Goal: Contribute content: Add original content to the website for others to see

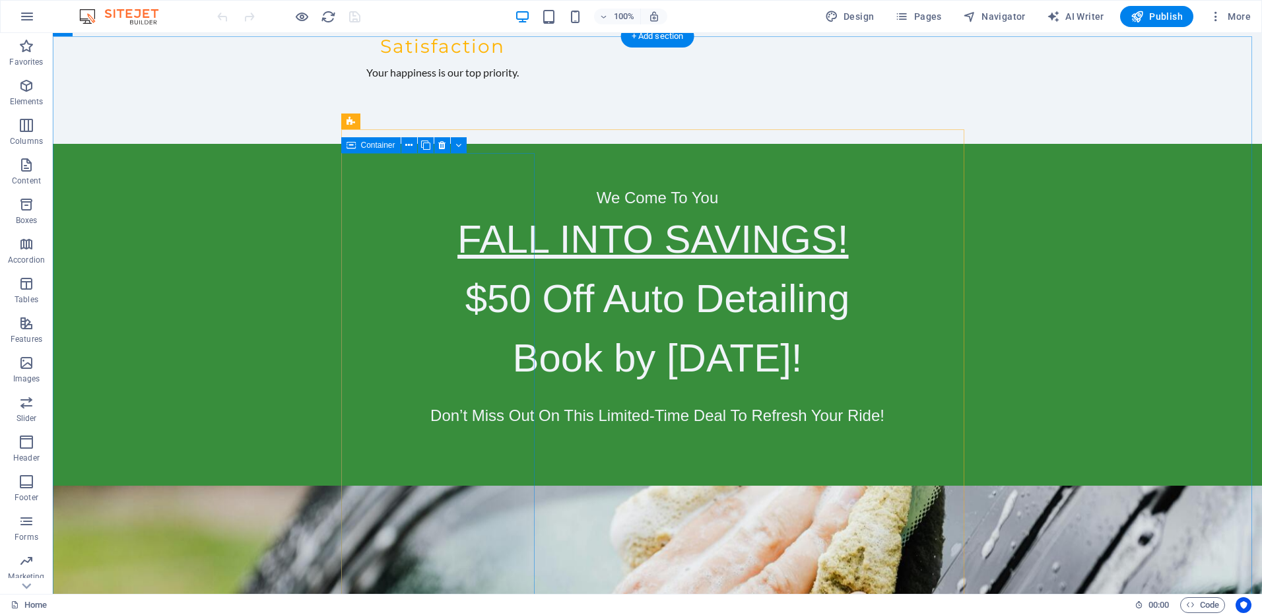
scroll to position [2442, 0]
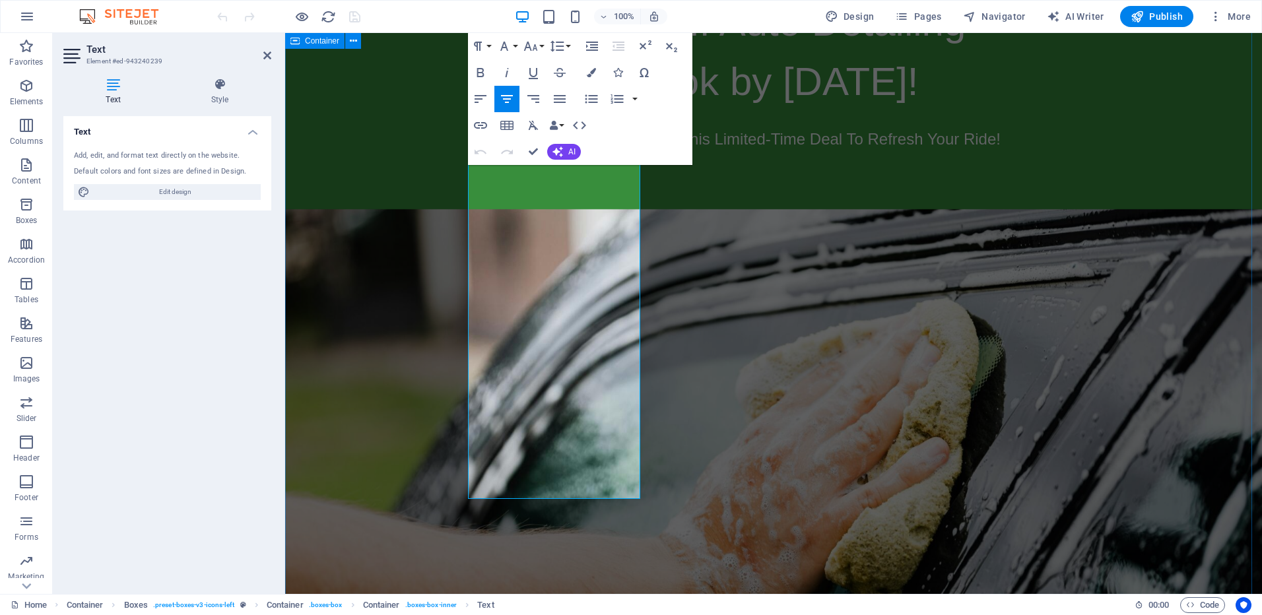
scroll to position [2585, 0]
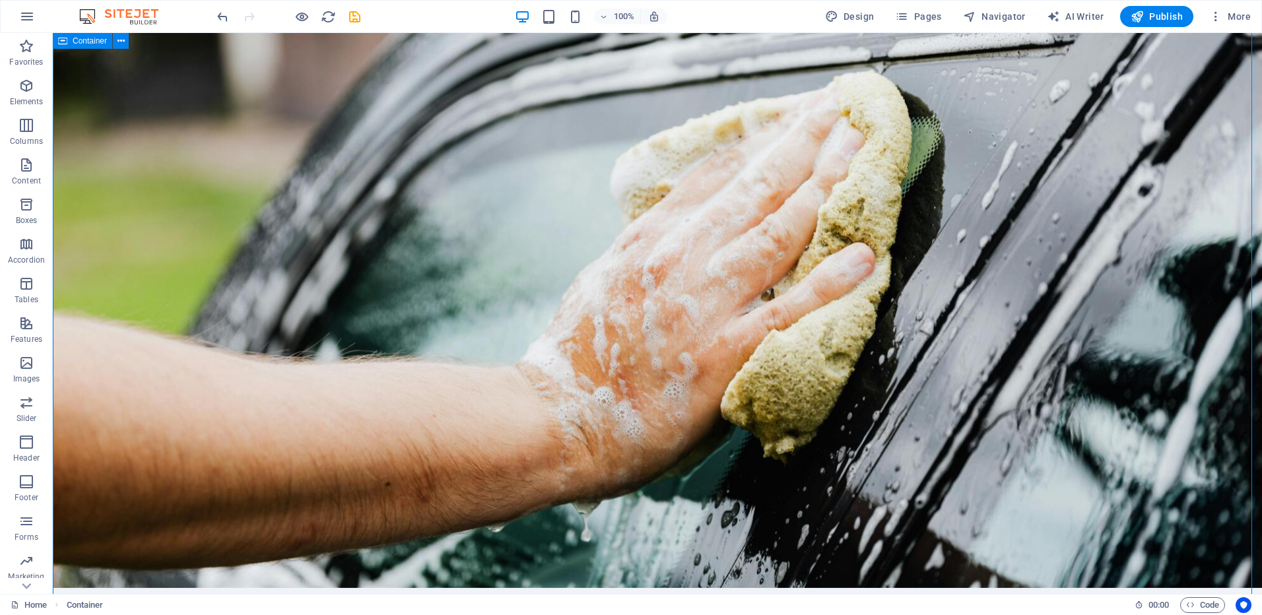
scroll to position [2442, 0]
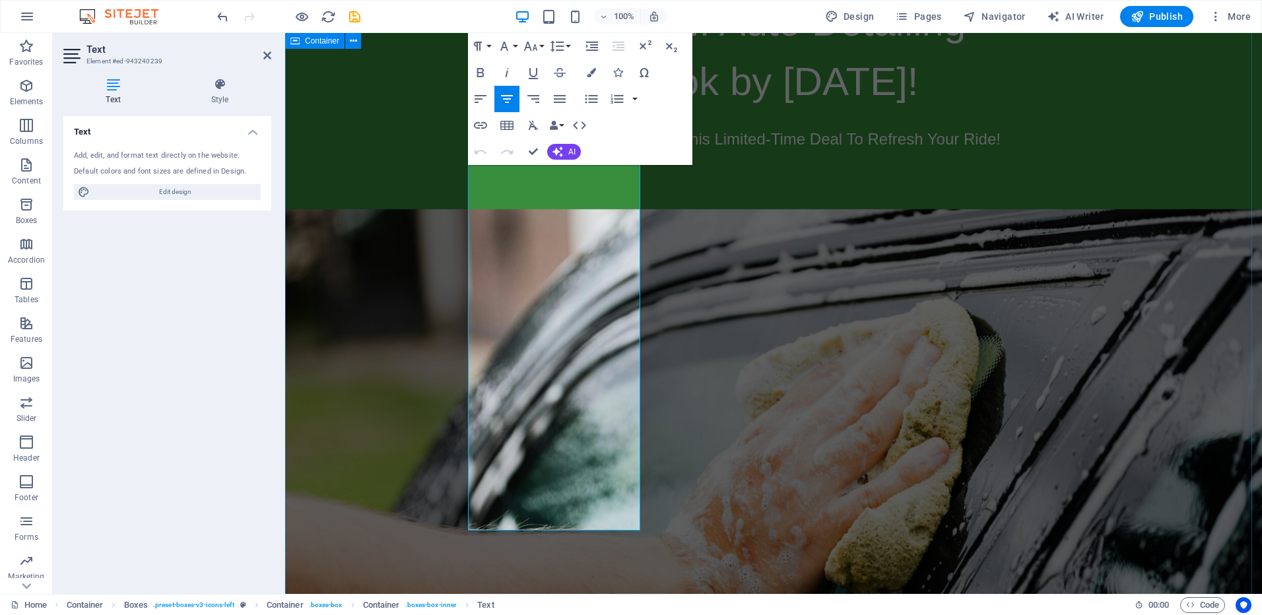
scroll to position [2585, 0]
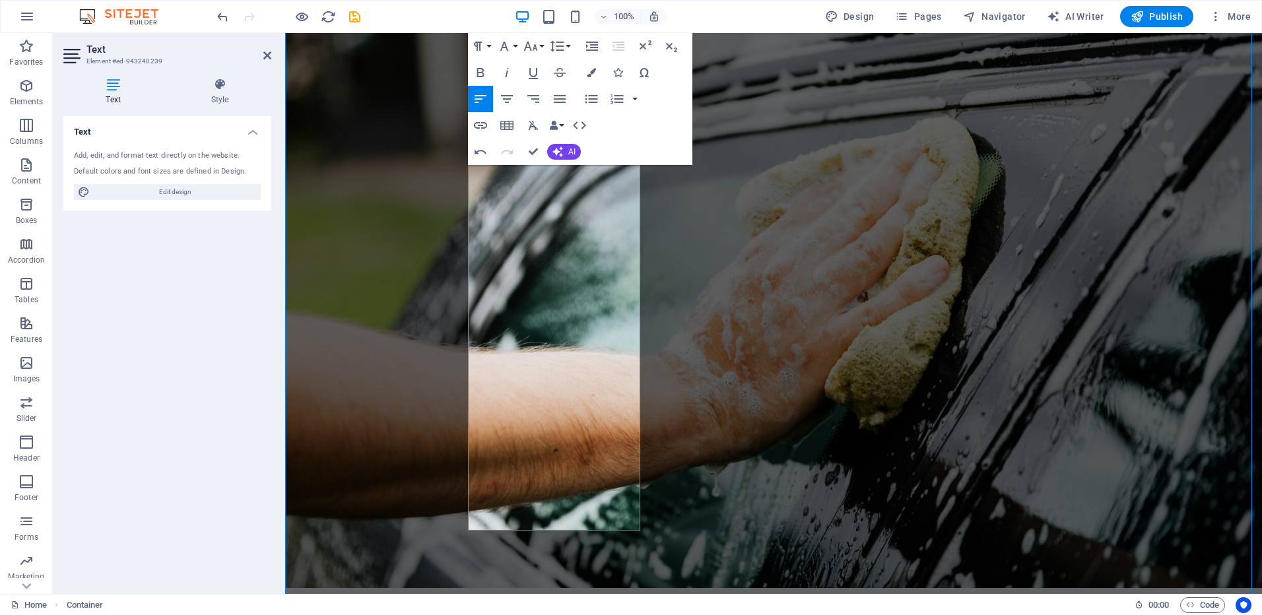
scroll to position [2442, 0]
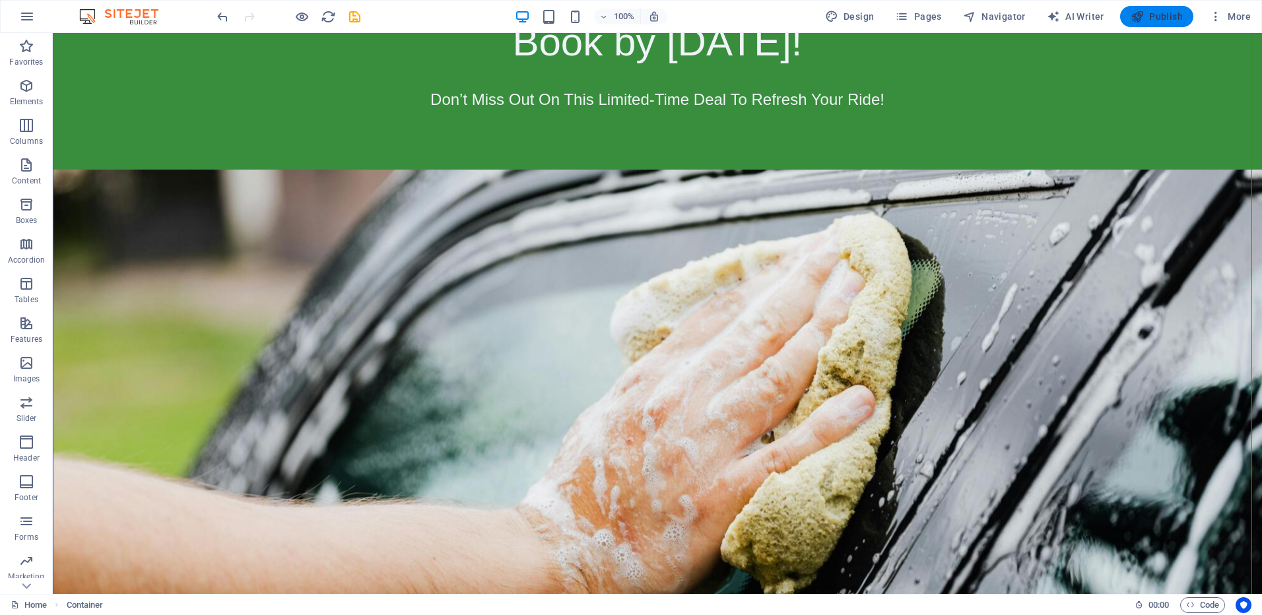
click at [1165, 22] on span "Publish" at bounding box center [1157, 16] width 52 height 13
